Goal: Task Accomplishment & Management: Manage account settings

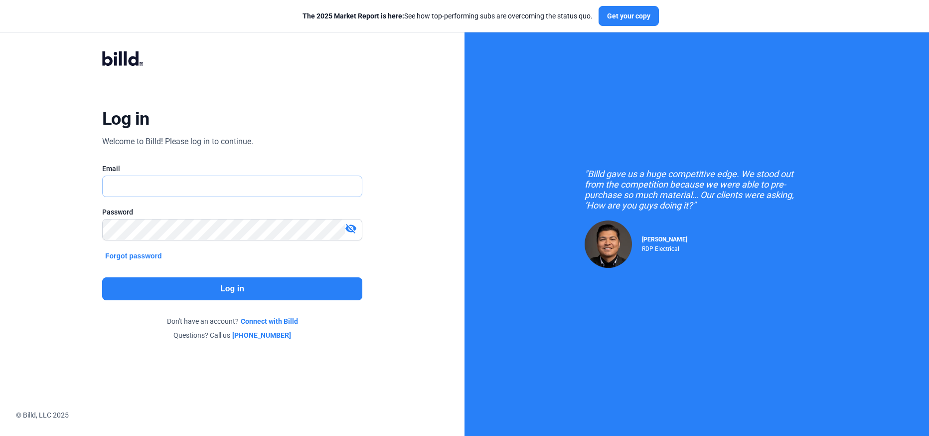
type input "[PERSON_NAME][EMAIL_ADDRESS][DOMAIN_NAME]"
click at [205, 289] on button "Log in" at bounding box center [232, 288] width 260 height 23
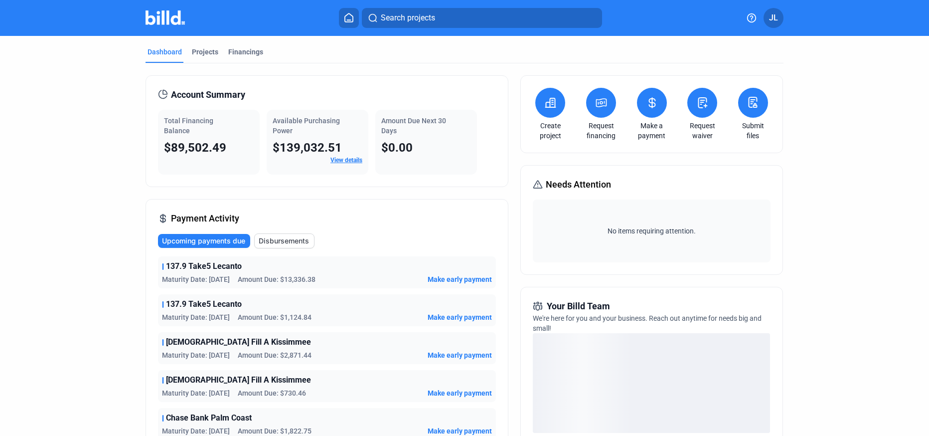
click at [650, 111] on button at bounding box center [652, 103] width 30 height 30
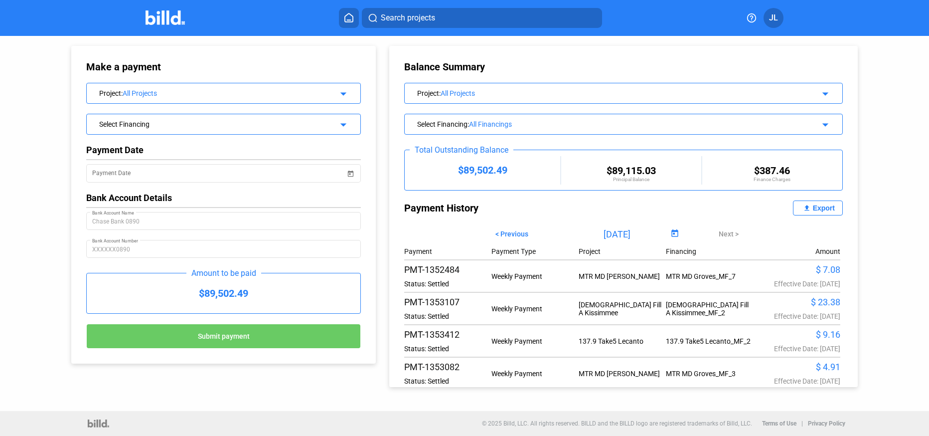
click at [815, 210] on div "Export" at bounding box center [824, 208] width 22 height 8
